Goal: Task Accomplishment & Management: Use online tool/utility

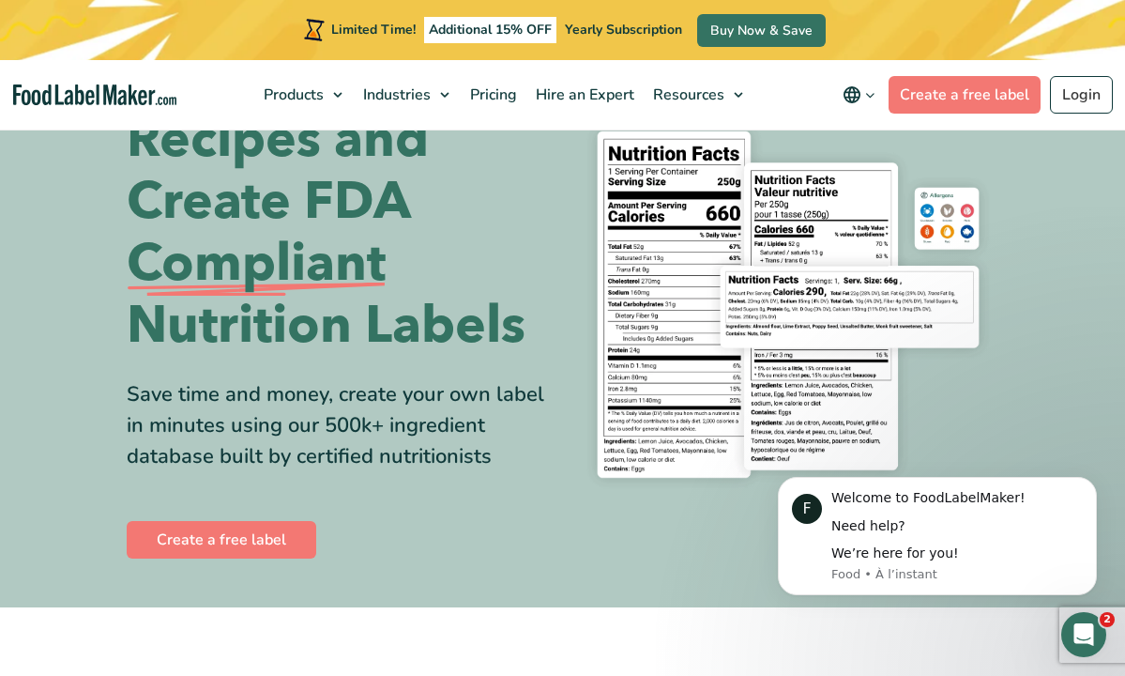
scroll to position [122, 0]
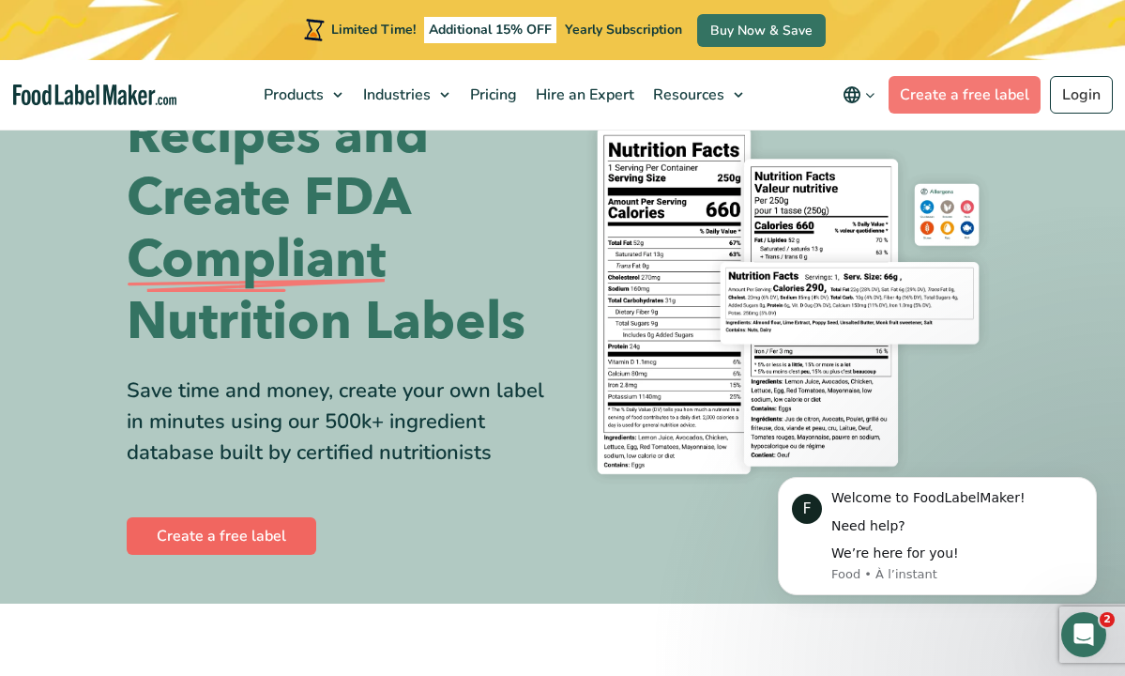
click at [200, 555] on link "Create a free label" at bounding box center [222, 536] width 190 height 38
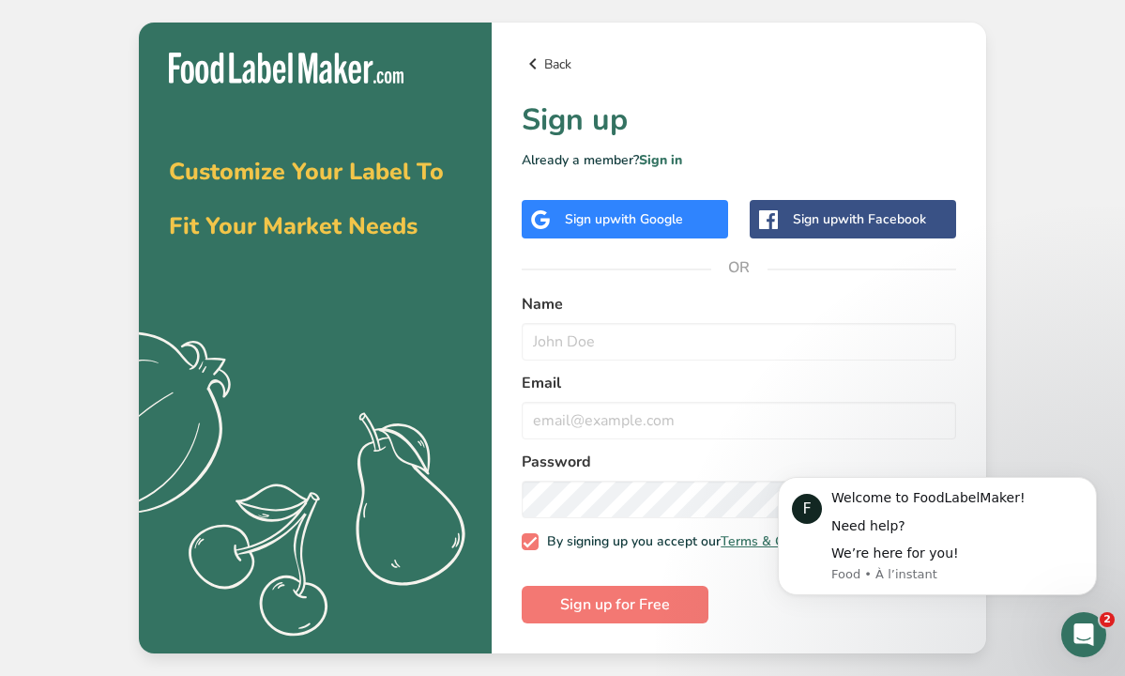
click at [550, 58] on link "Back" at bounding box center [739, 64] width 435 height 23
